Goal: Task Accomplishment & Management: Manage account settings

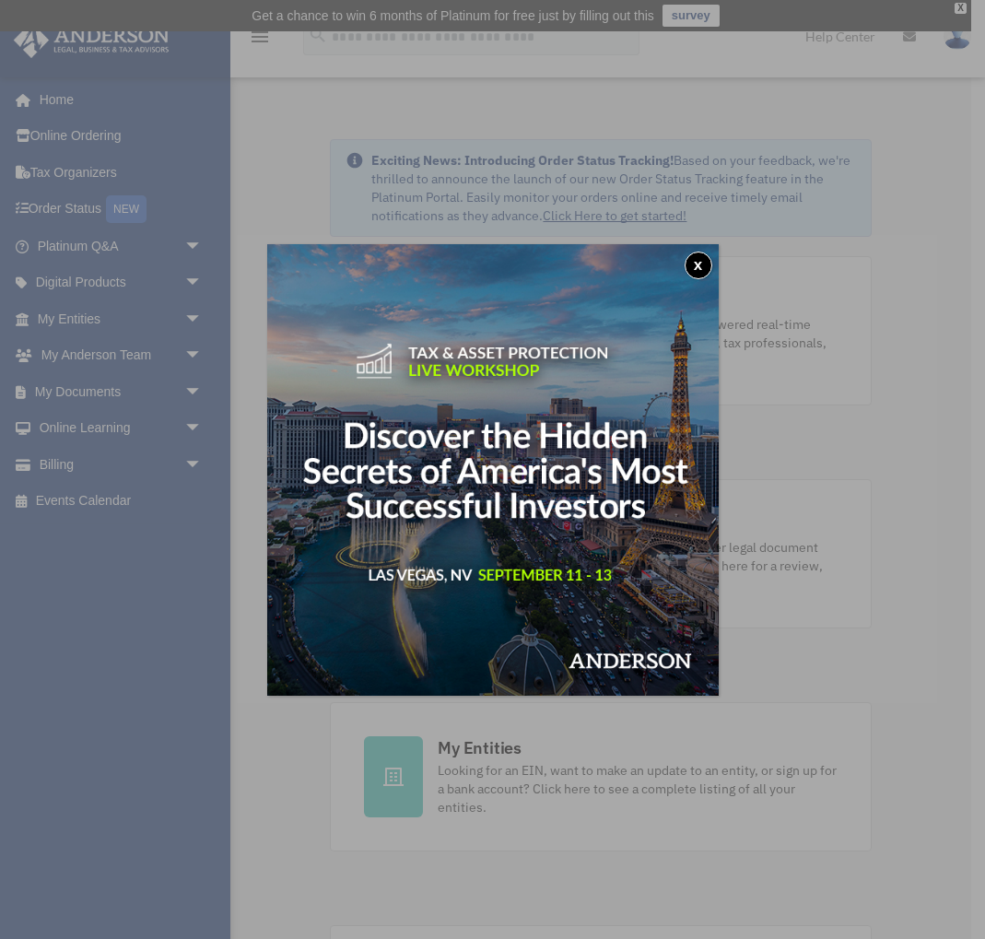
click at [698, 260] on button "x" at bounding box center [699, 266] width 28 height 28
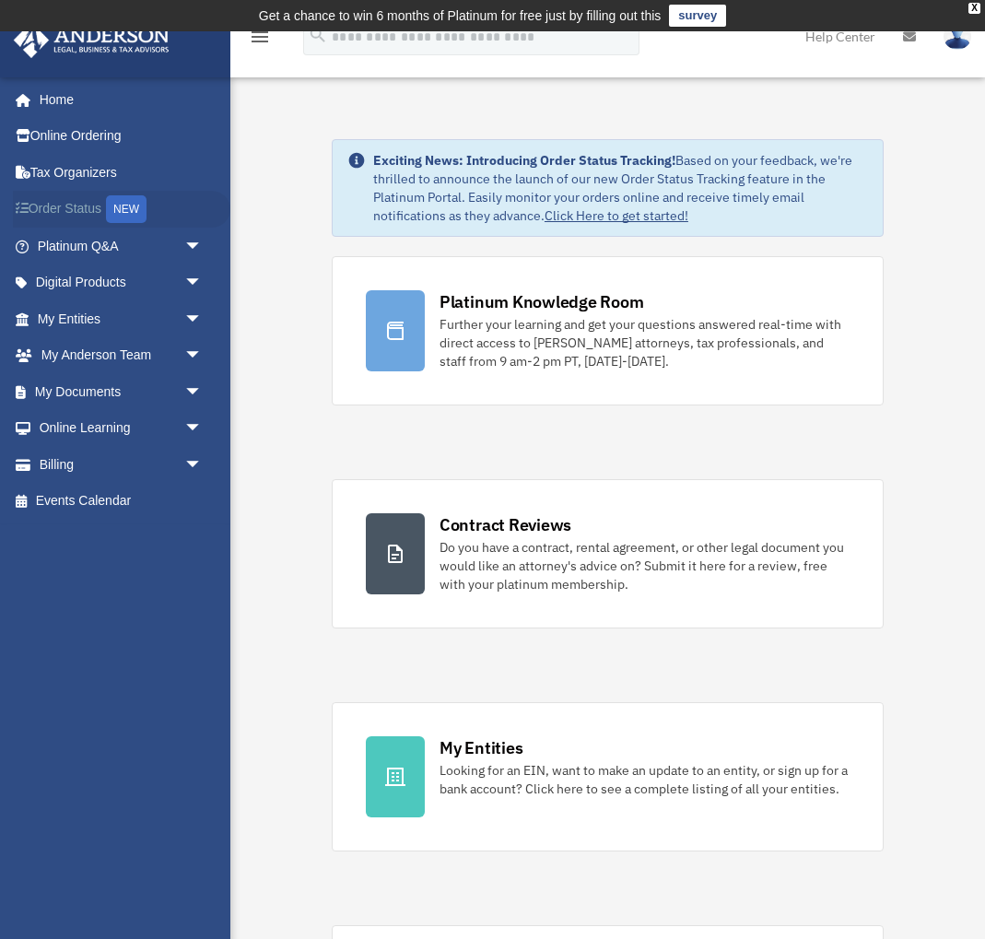
click at [74, 213] on link "Order Status NEW" at bounding box center [122, 210] width 218 height 38
click at [196, 465] on span "arrow_drop_down" at bounding box center [202, 465] width 37 height 38
click at [100, 537] on link "Past Invoices" at bounding box center [128, 538] width 205 height 37
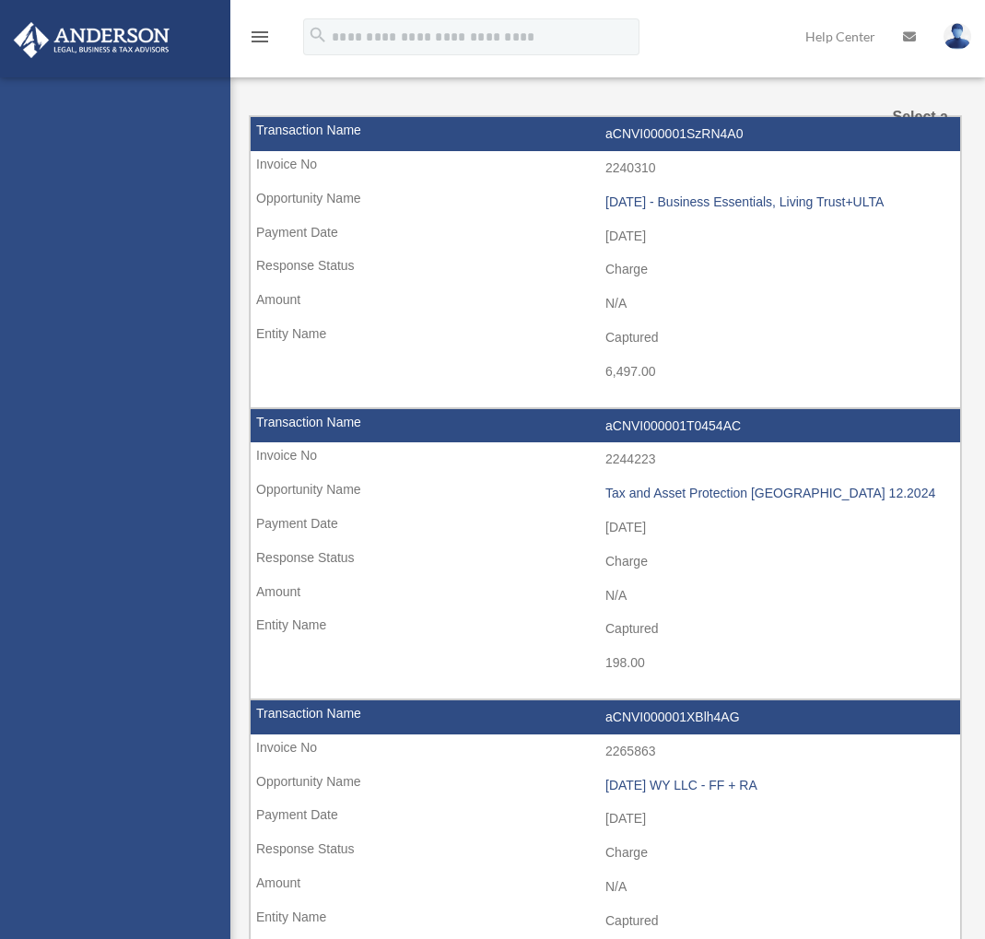
select select
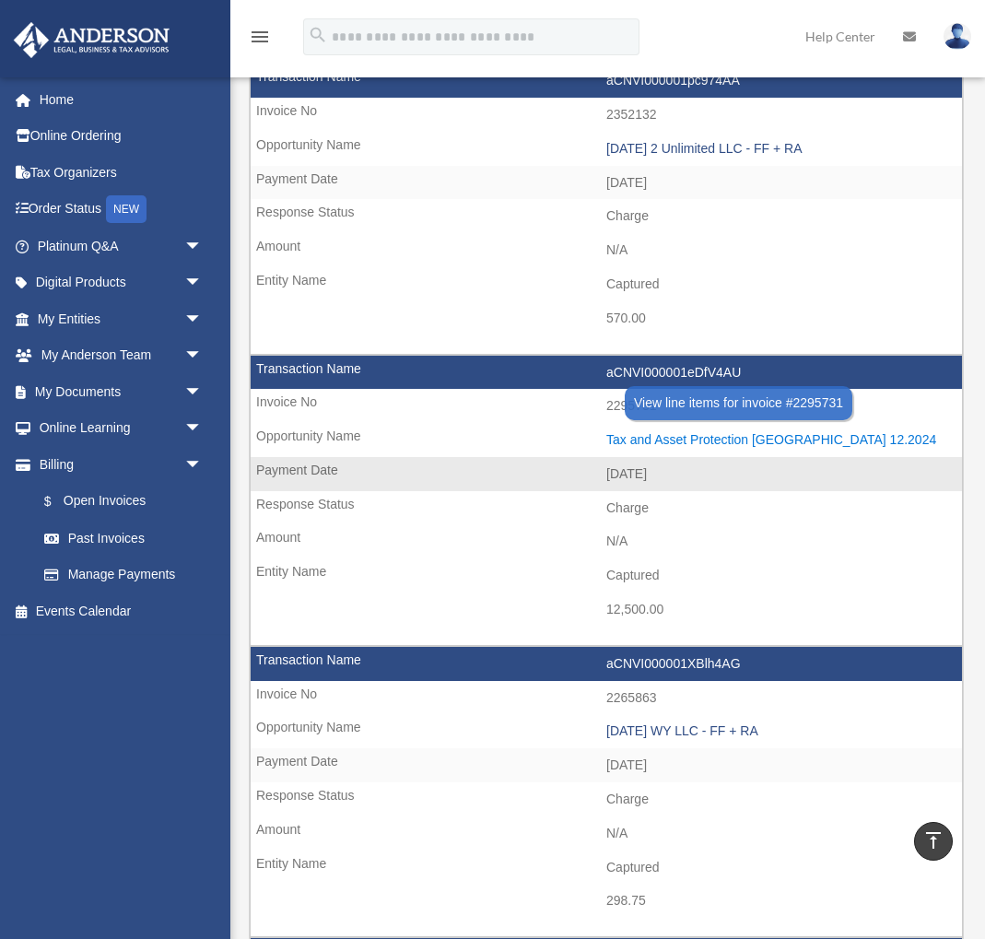
scroll to position [1666, 0]
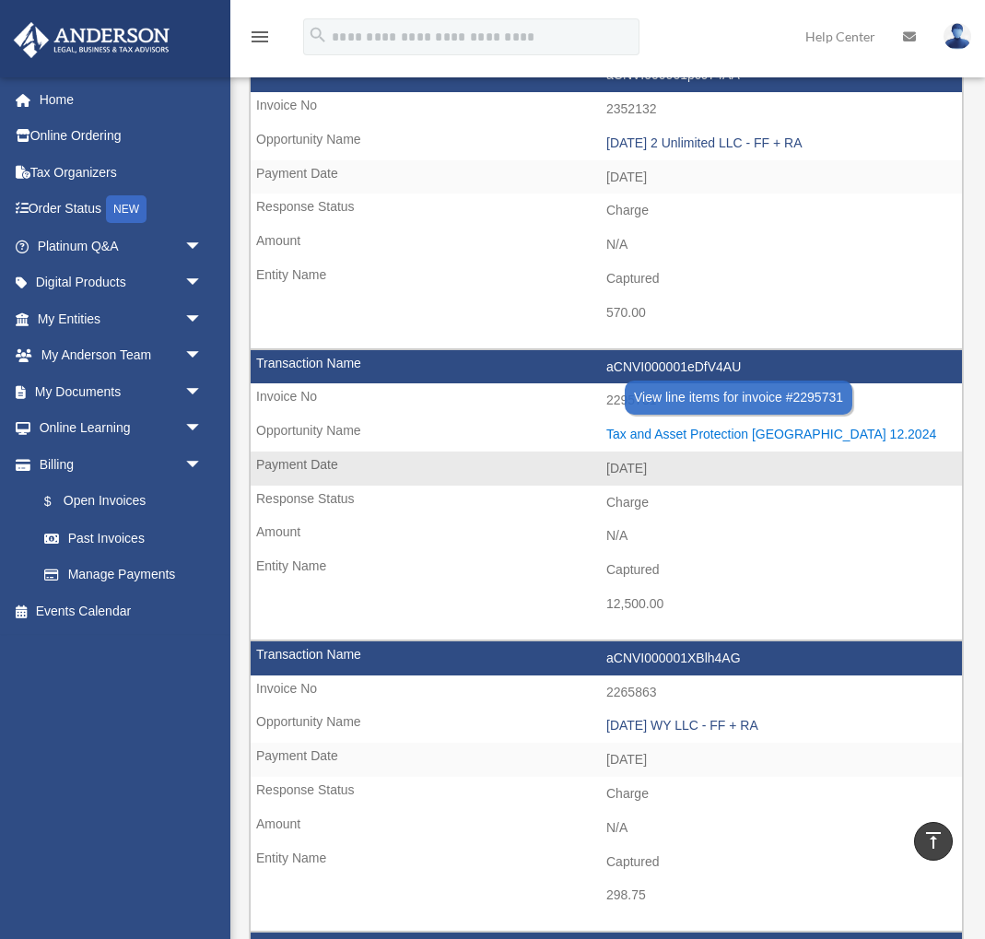
click at [706, 428] on div "Tax and Asset Protection Las Vegas 12.2024" at bounding box center [779, 435] width 347 height 16
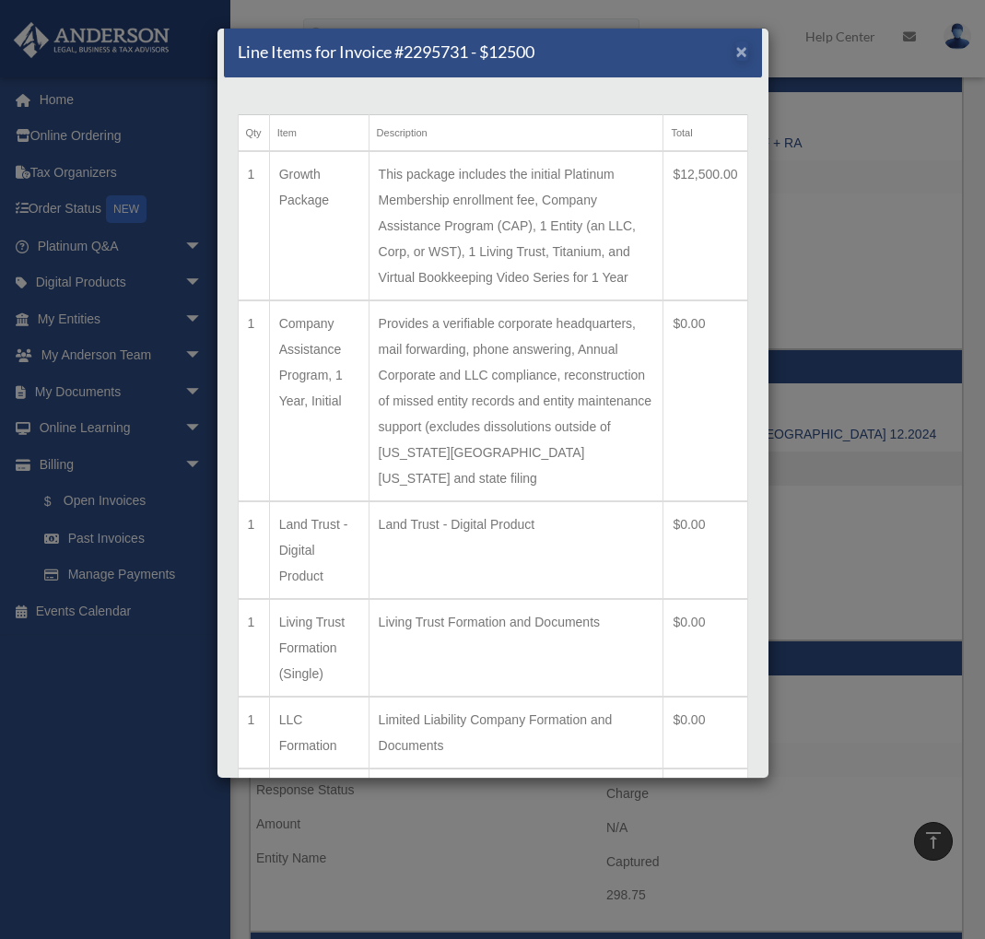
scroll to position [15, 0]
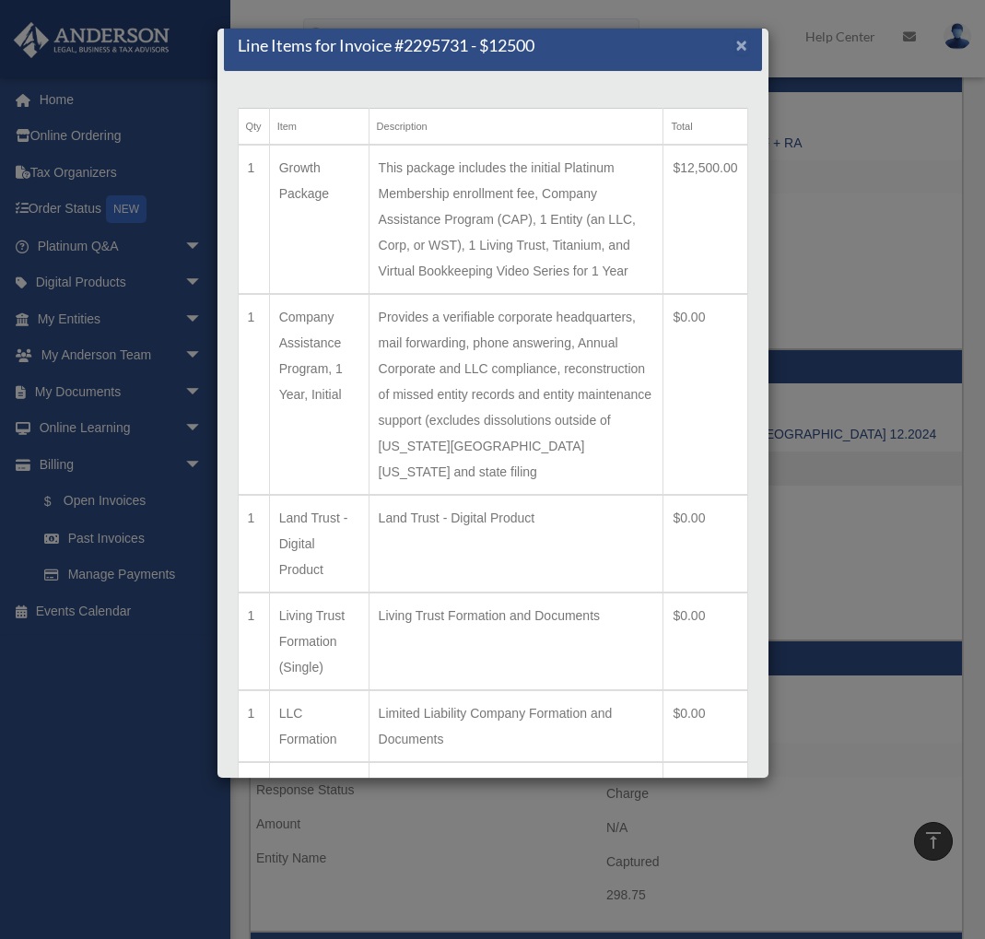
click at [740, 46] on span "×" at bounding box center [742, 44] width 12 height 21
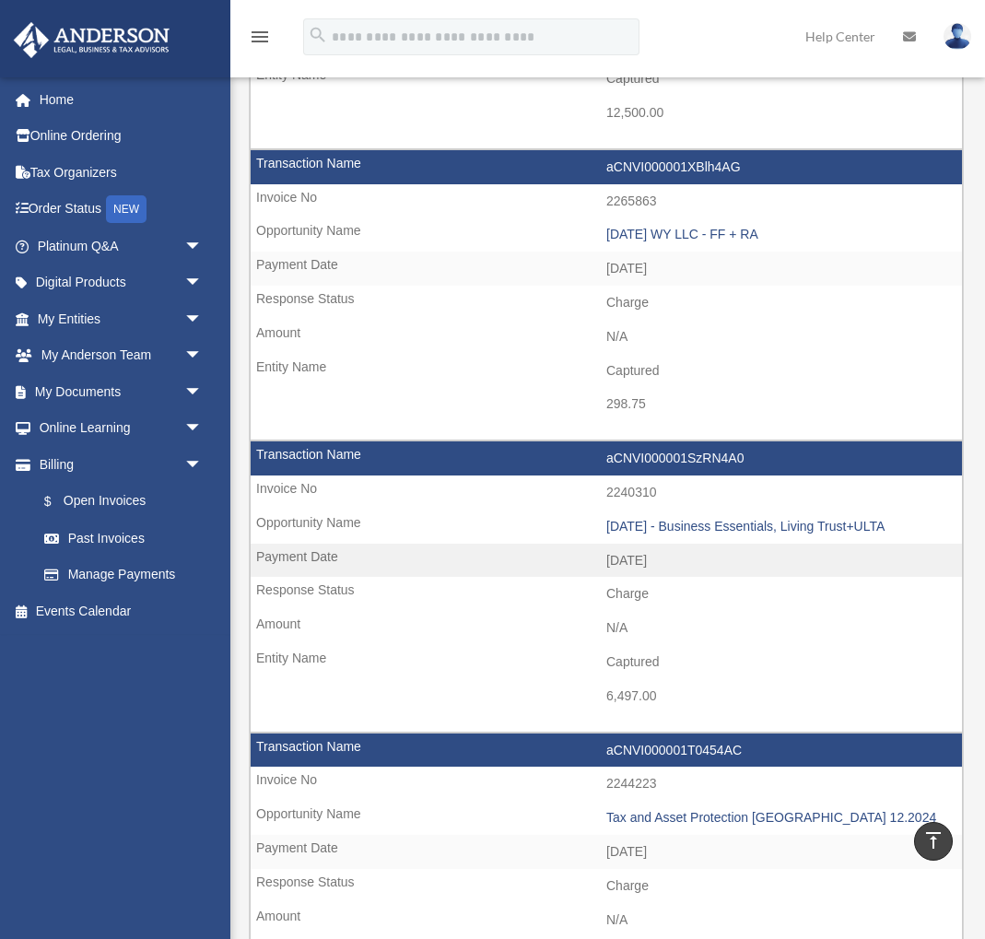
scroll to position [2162, 0]
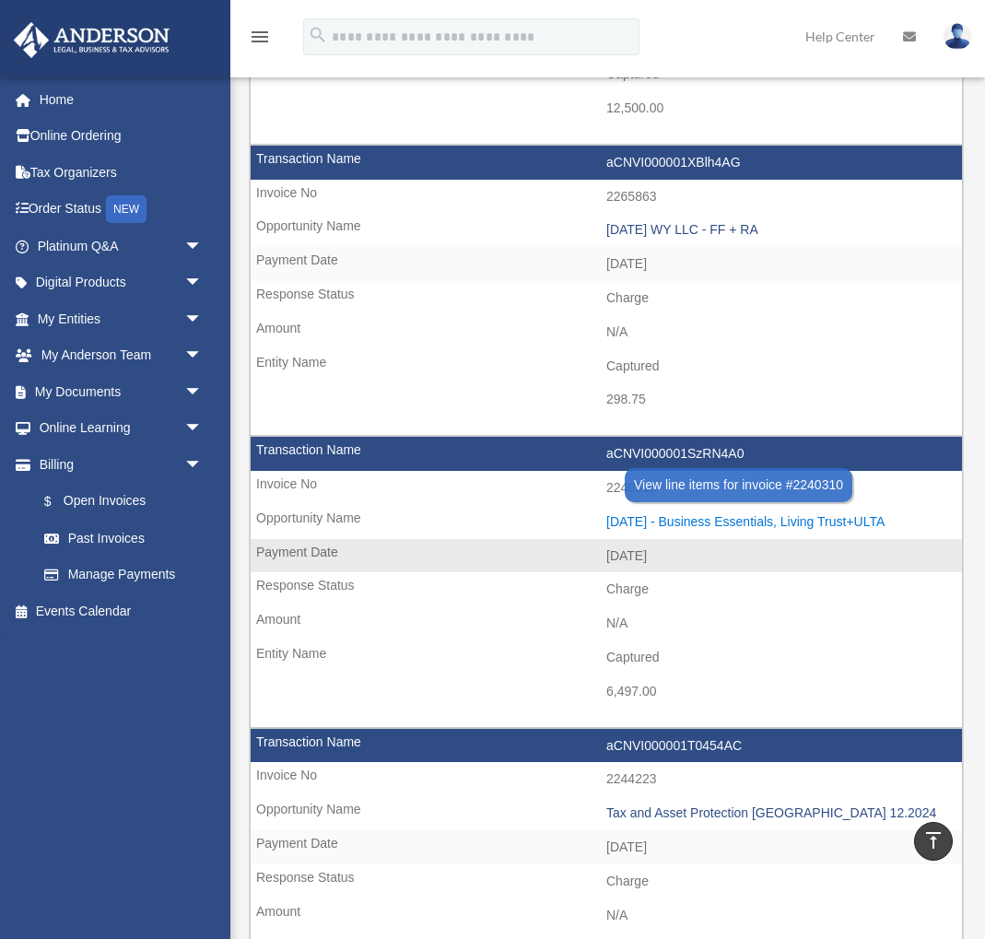
click at [749, 519] on div "2024.10.28 - Business Essentials, Living Trust+ULTA" at bounding box center [779, 522] width 347 height 16
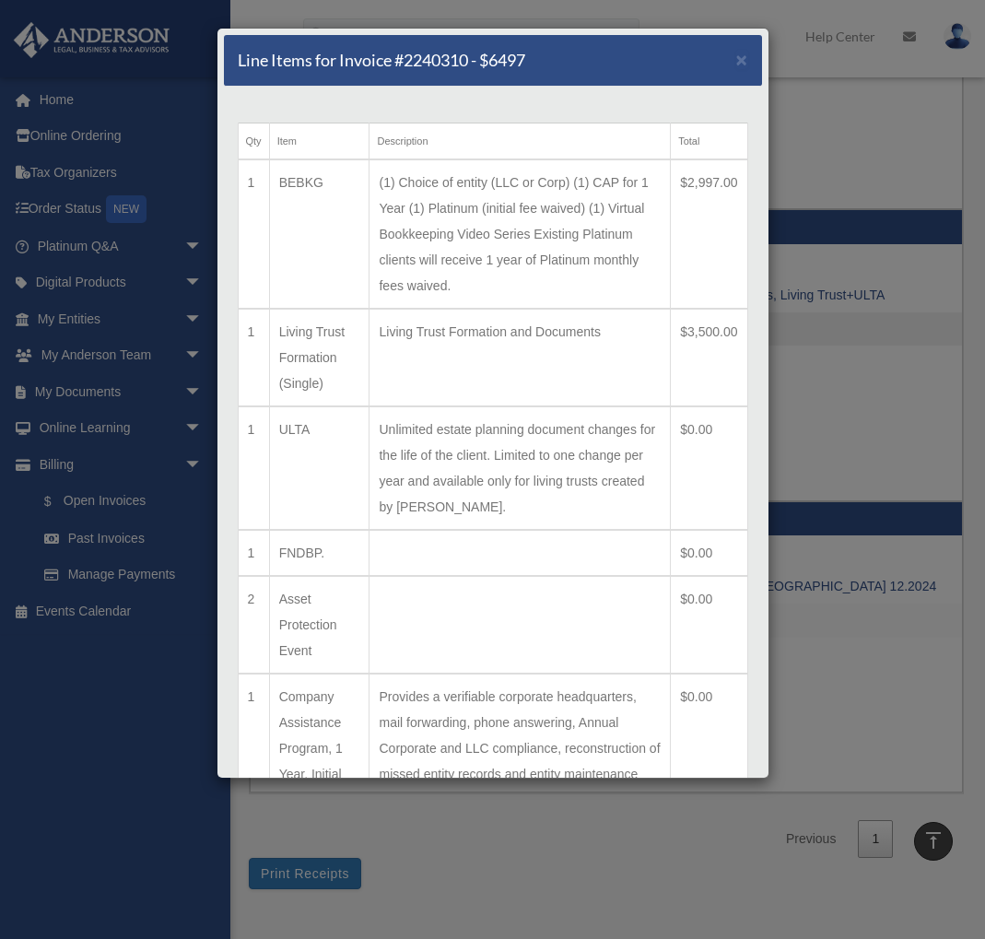
scroll to position [2382, 0]
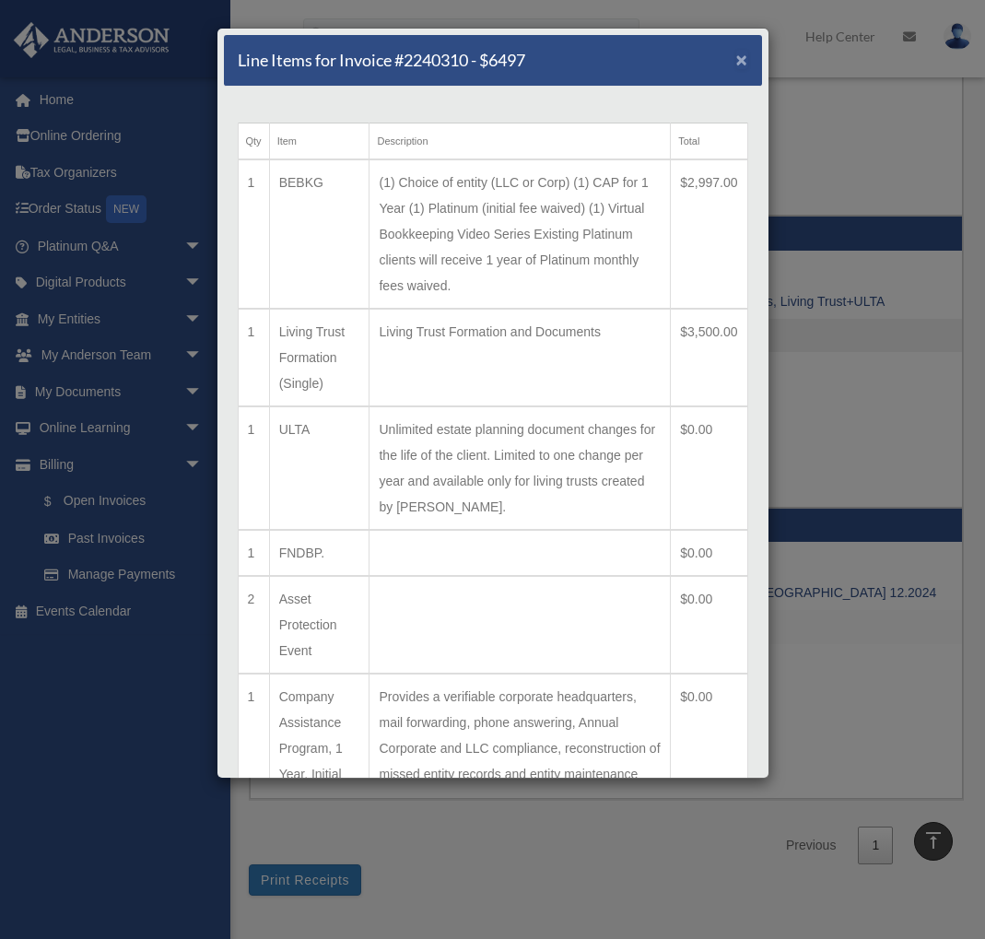
click at [746, 65] on span "×" at bounding box center [742, 59] width 12 height 21
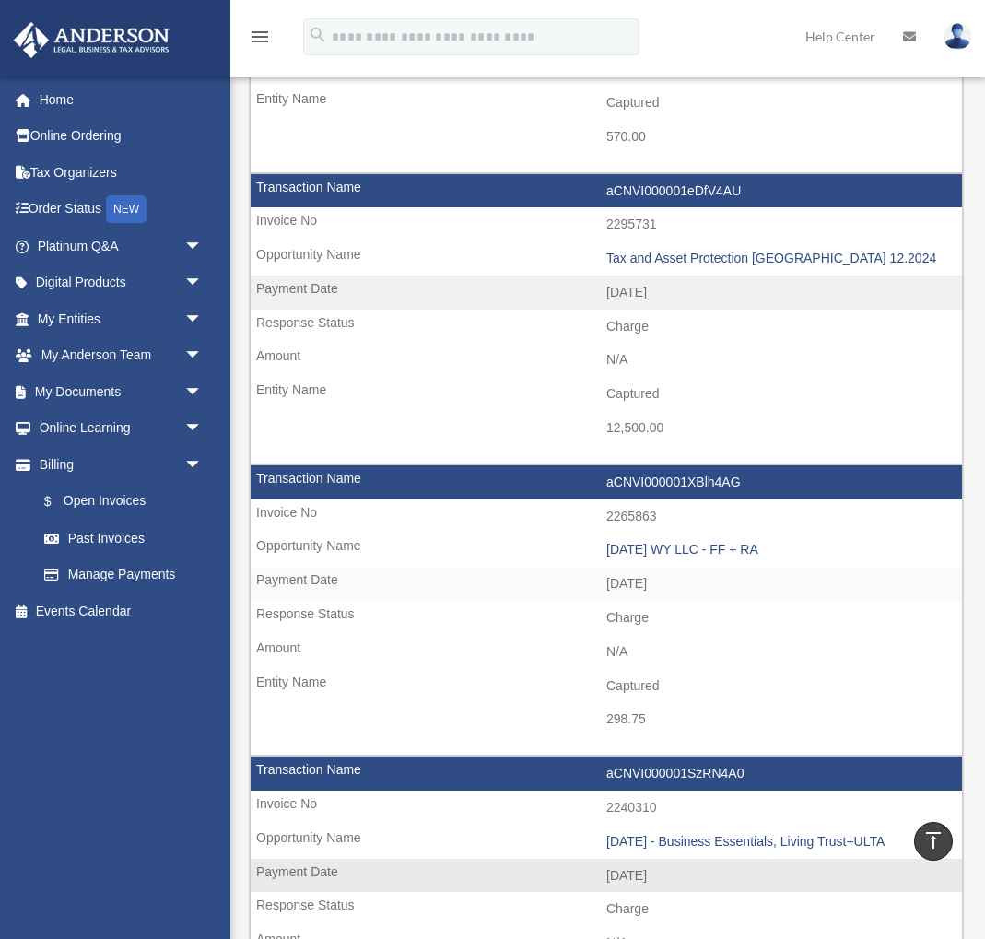
scroll to position [1841, 0]
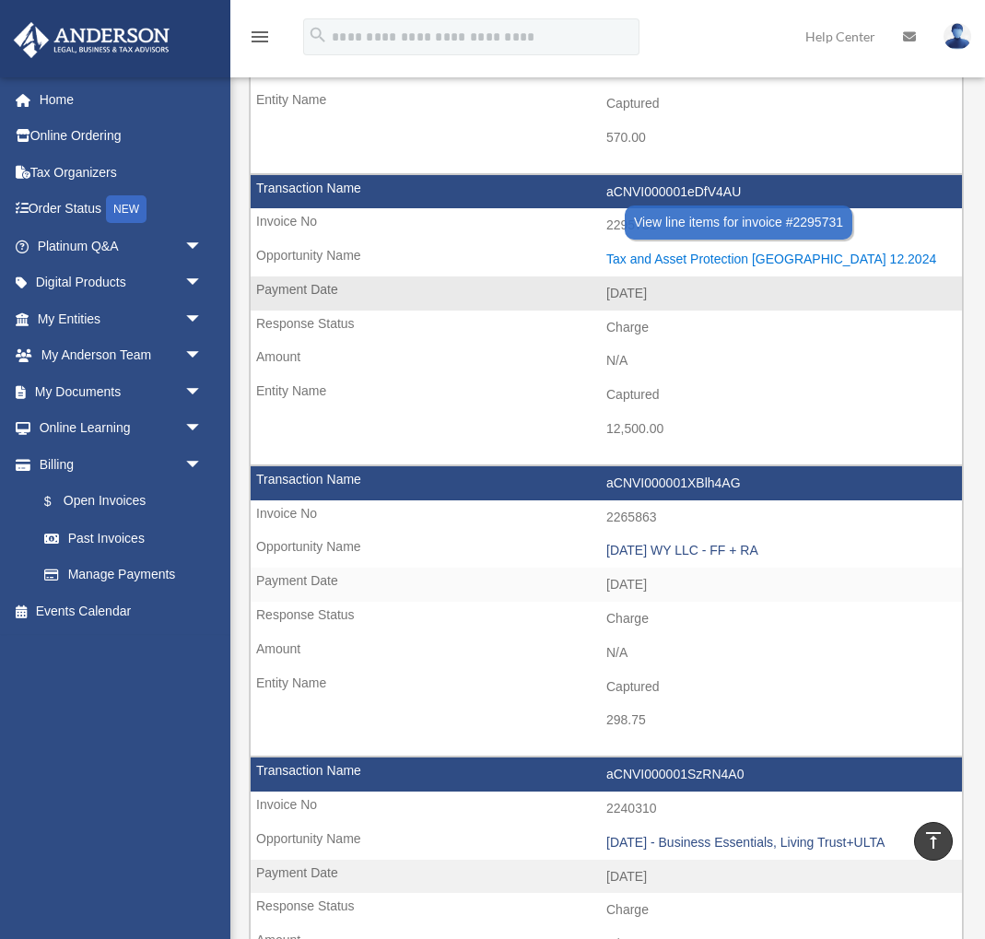
click at [673, 259] on div "Tax and Asset Protection Las Vegas 12.2024" at bounding box center [779, 260] width 347 height 16
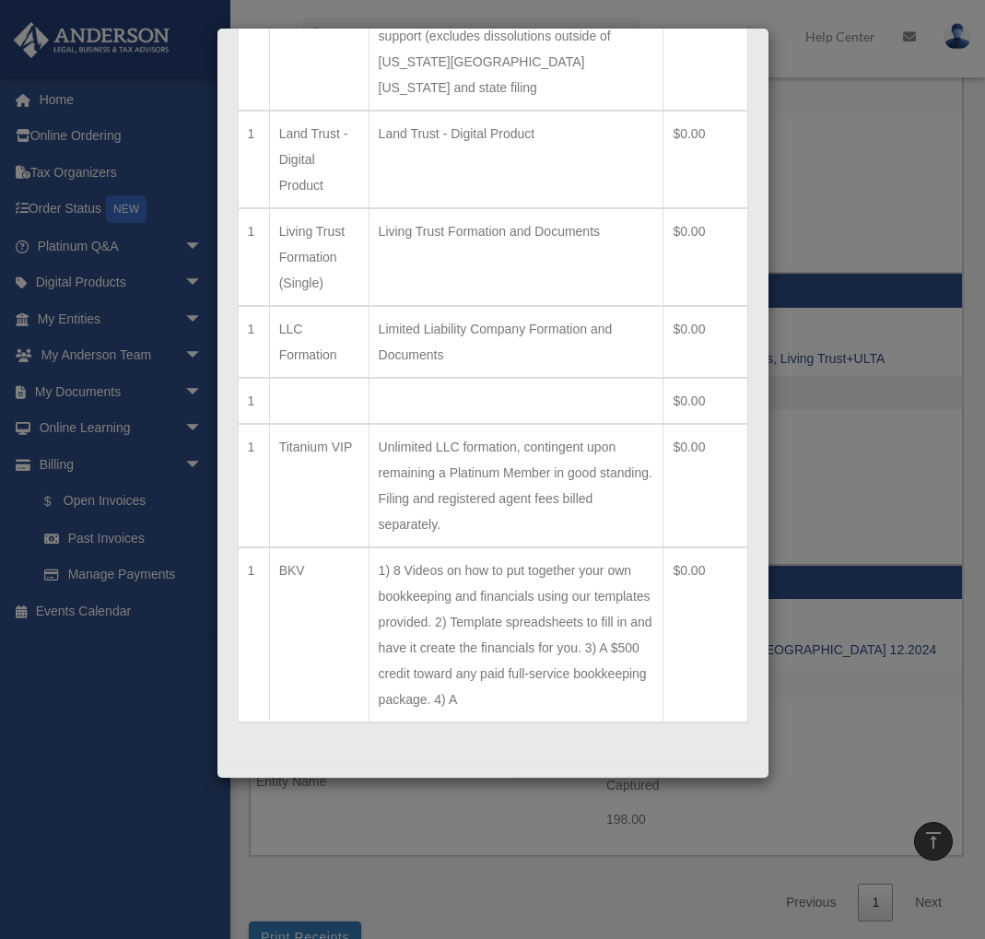
scroll to position [0, 0]
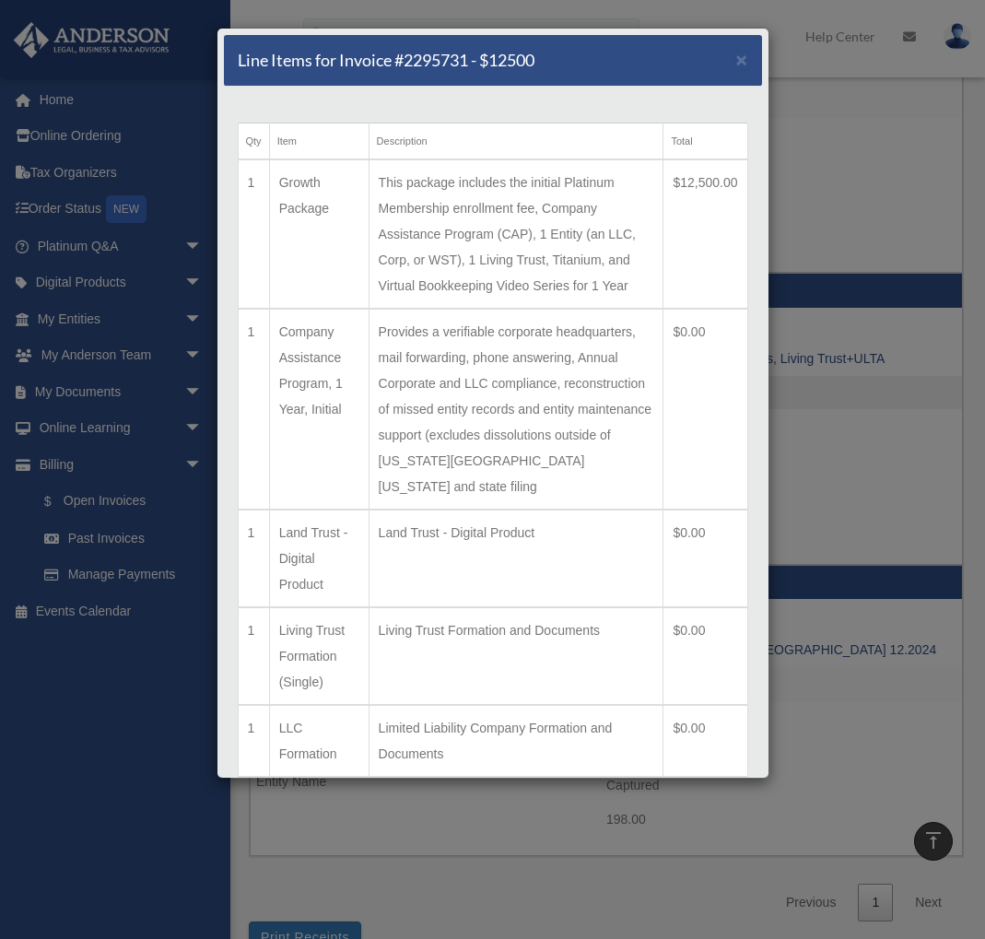
click at [194, 470] on div "Line Items for Invoice #2295731 - $12500 × Qty Item Description Total 1 Growth …" at bounding box center [492, 469] width 985 height 939
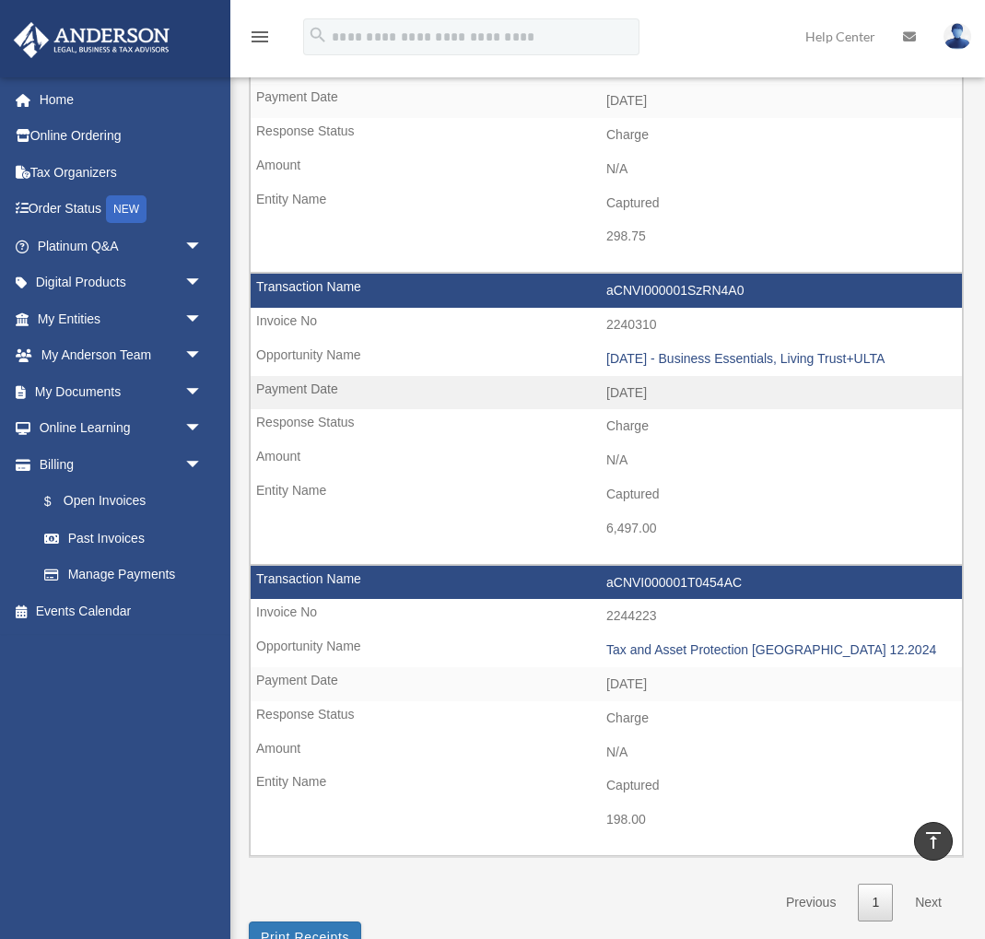
click at [194, 470] on span "arrow_drop_down" at bounding box center [202, 465] width 37 height 38
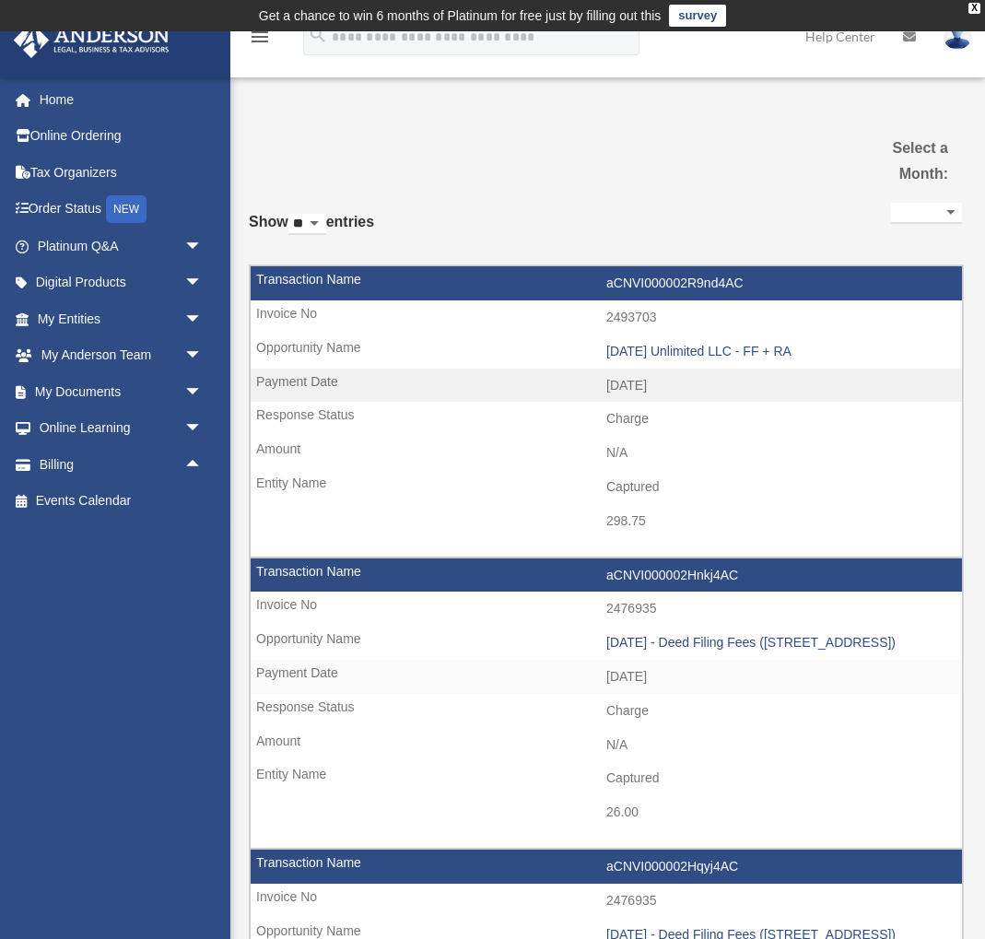
click at [981, 10] on td "Get a chance to win 6 months of Platinum for free just by filling out this surv…" at bounding box center [492, 15] width 985 height 31
click at [975, 10] on div "X" at bounding box center [975, 8] width 12 height 11
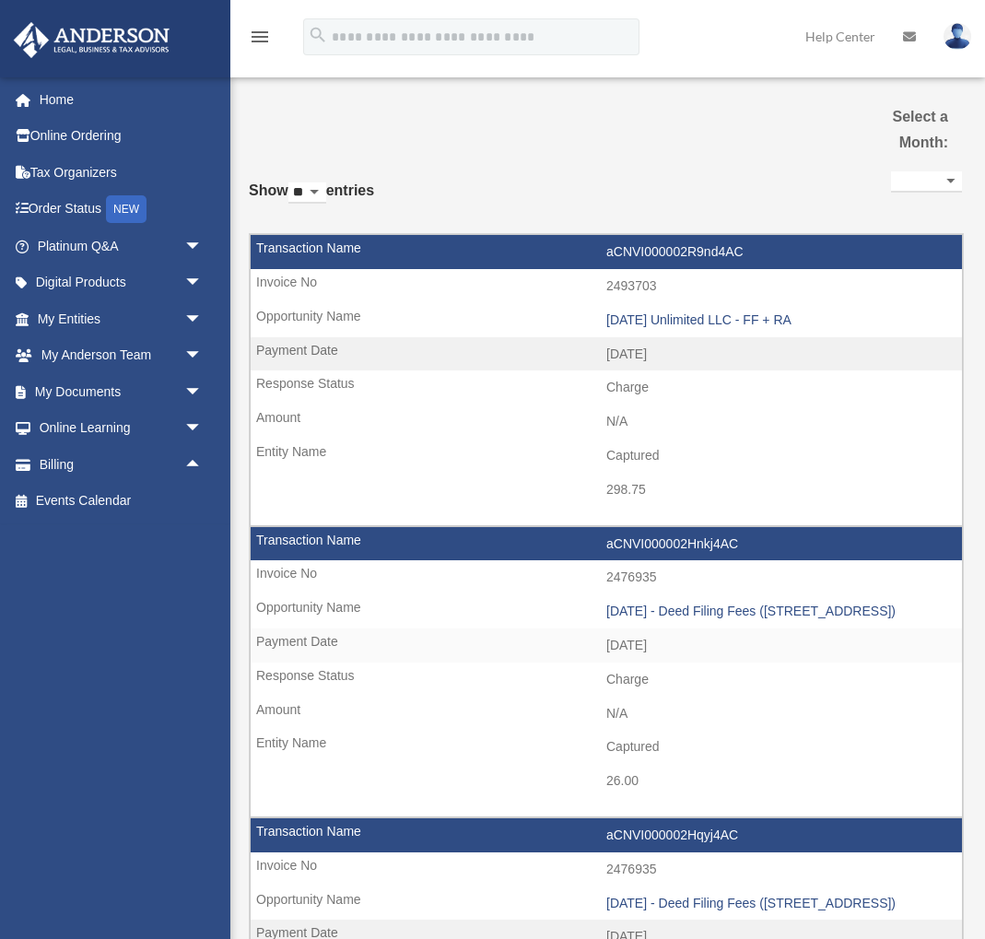
click at [961, 29] on img at bounding box center [958, 36] width 28 height 27
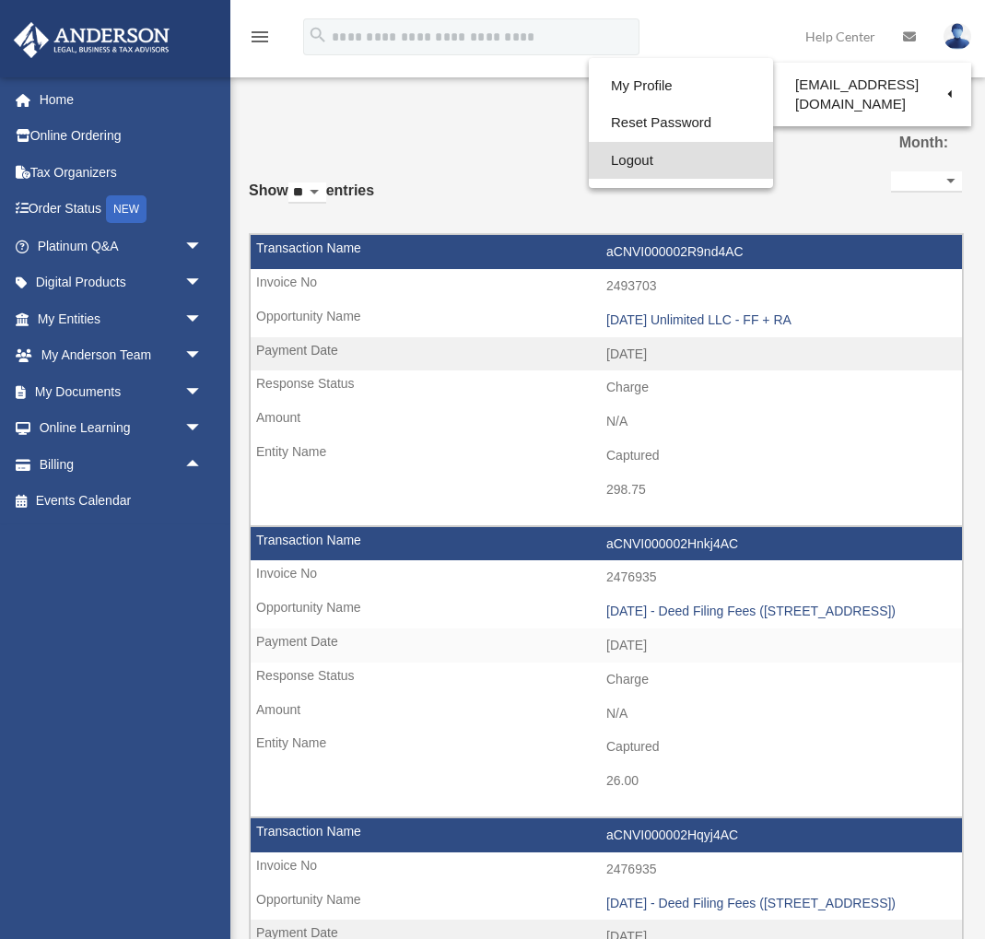
click at [643, 157] on link "Logout" at bounding box center [681, 161] width 184 height 38
